Goal: Check status: Check status

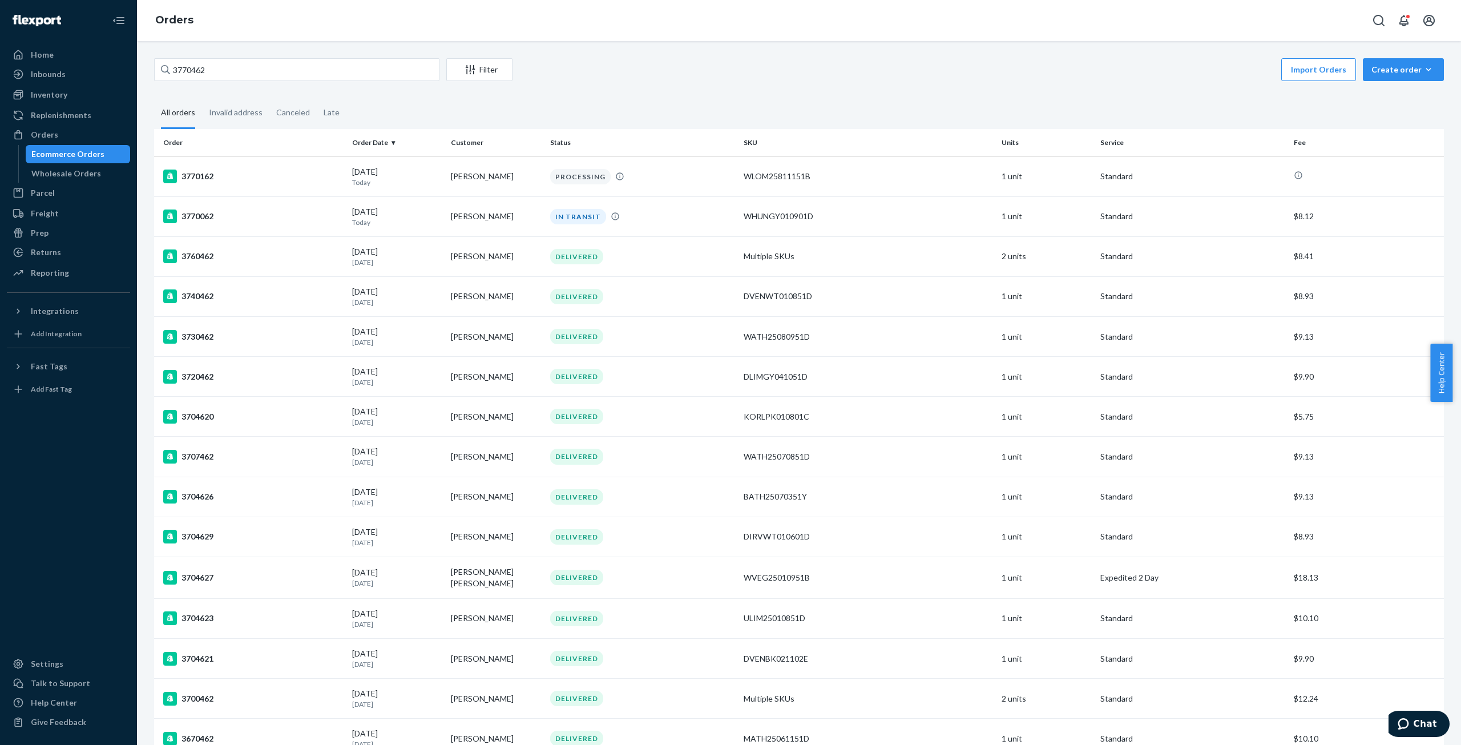
click at [285, 81] on div "3770462 Filter Import Orders Create order Ecommerce order Removal order" at bounding box center [799, 71] width 1290 height 26
click at [289, 66] on input "3770462" at bounding box center [296, 69] width 285 height 23
paste input "68673"
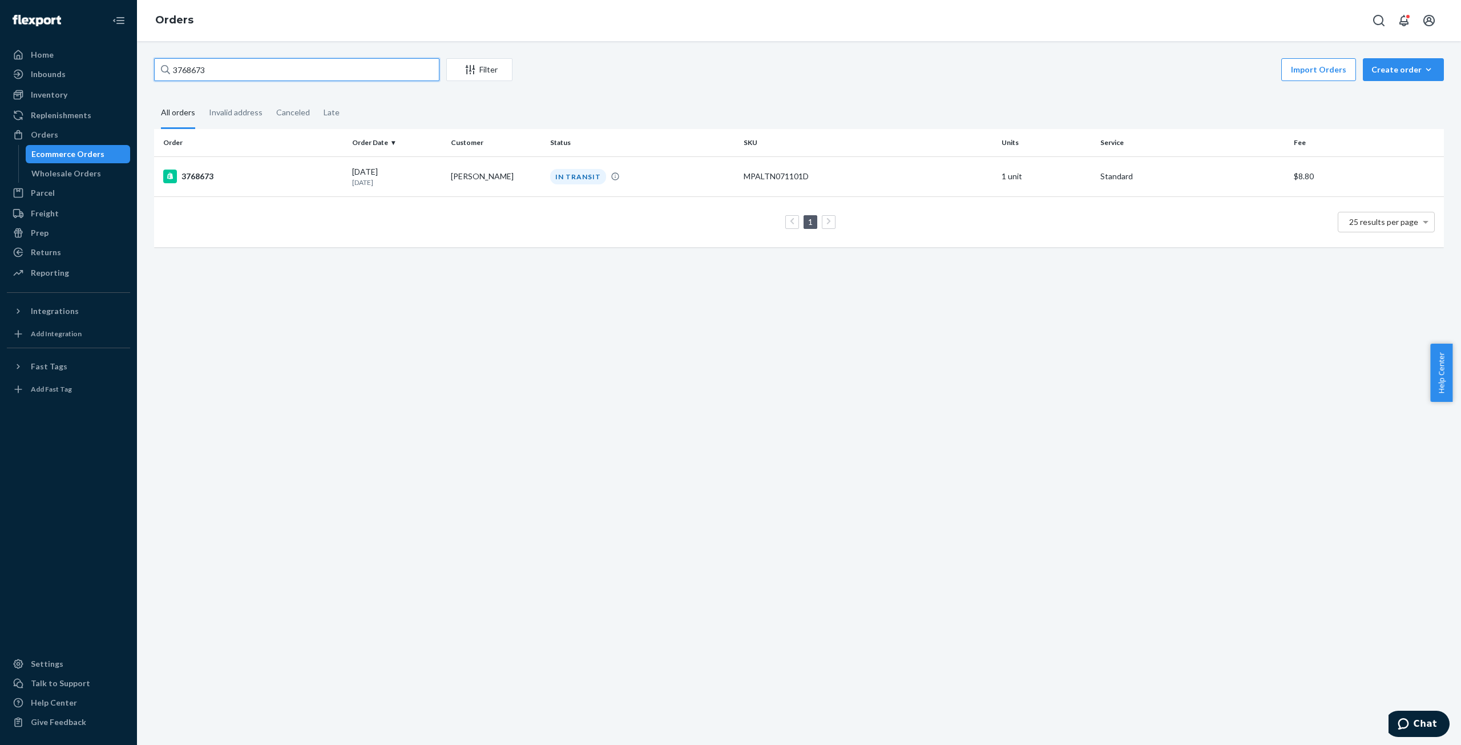
click at [426, 75] on input "3768673" at bounding box center [296, 69] width 285 height 23
paste input "3446"
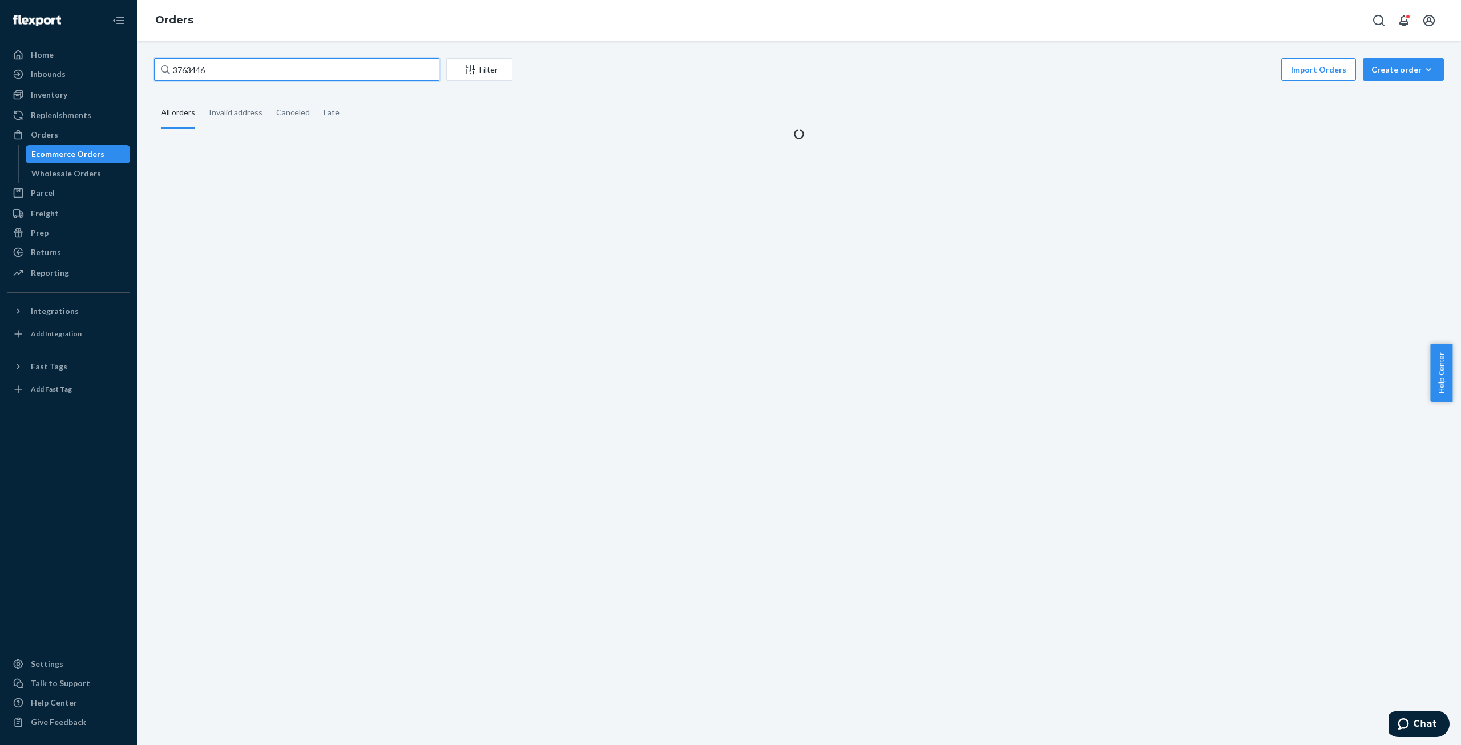
type input "3763446"
